Goal: Learn about a topic

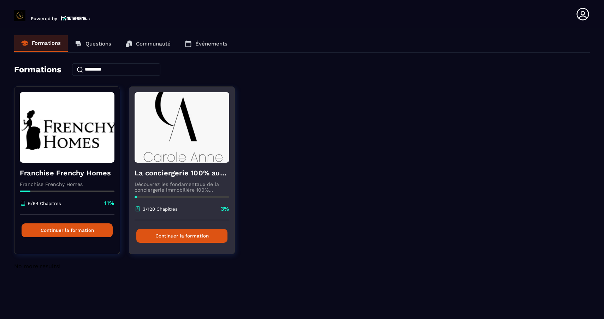
click at [187, 156] on img at bounding box center [182, 127] width 95 height 71
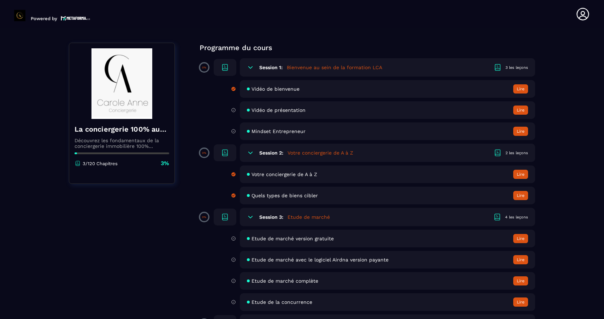
scroll to position [73, 0]
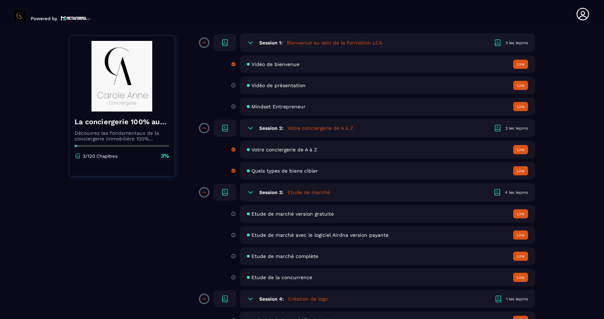
click at [521, 215] on button "Lire" at bounding box center [520, 213] width 15 height 9
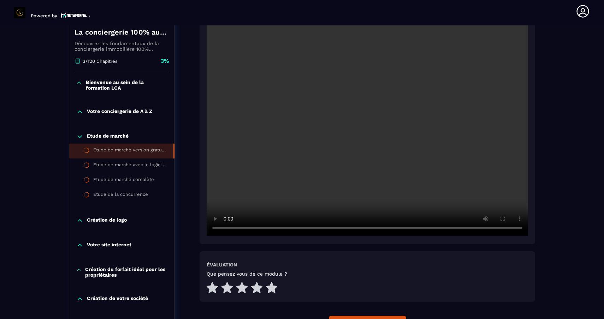
scroll to position [149, 0]
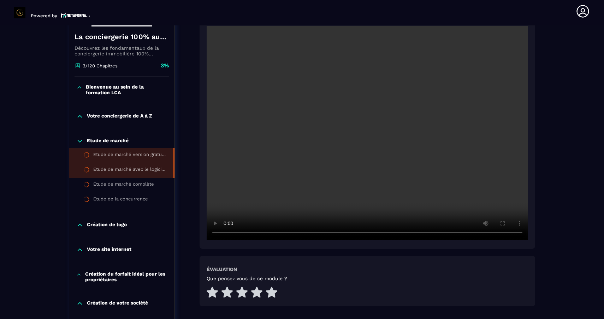
click at [149, 170] on div "Etude de marché avec le logiciel Airdna version payante" at bounding box center [129, 171] width 73 height 8
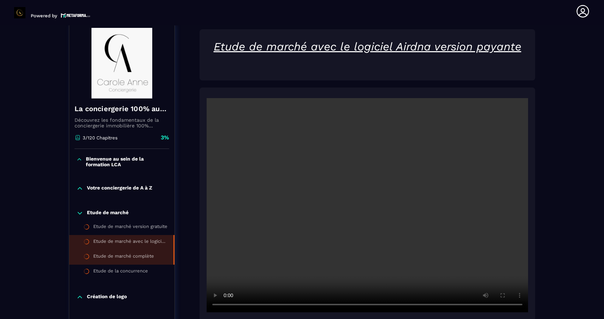
scroll to position [73, 0]
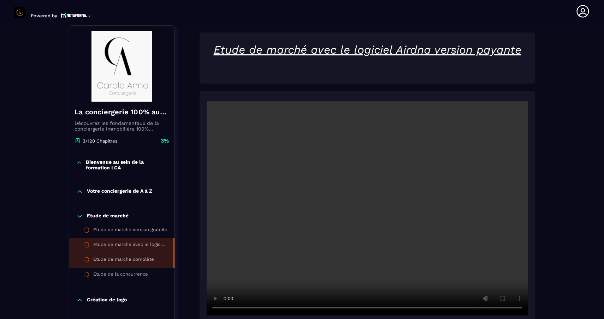
click at [136, 267] on li "Etude de marché complète" at bounding box center [121, 260] width 105 height 15
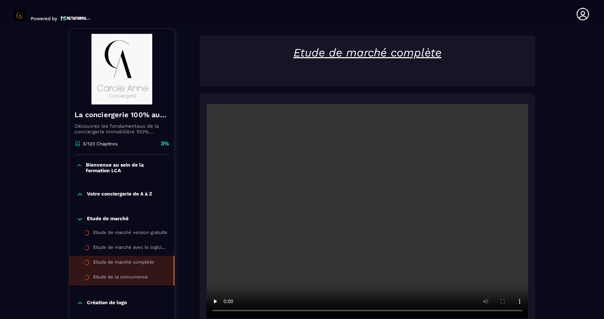
scroll to position [3, 0]
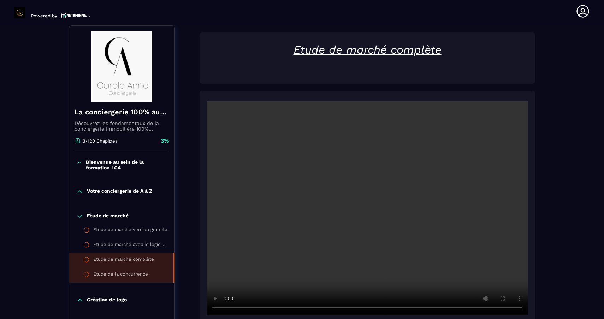
click at [134, 281] on li "Etude de la concurrence" at bounding box center [121, 275] width 105 height 15
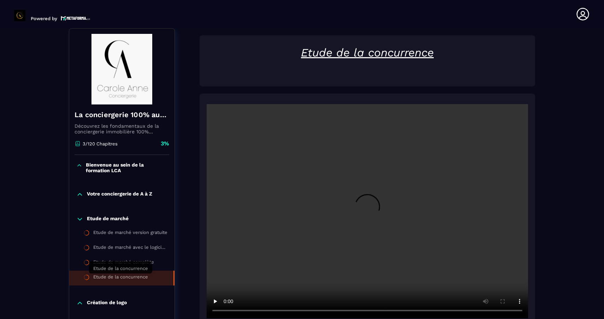
scroll to position [3, 0]
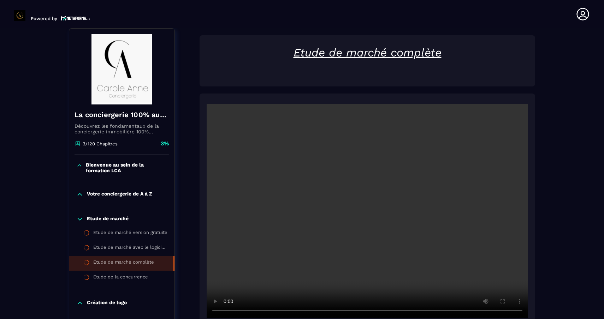
scroll to position [3, 0]
